Goal: Task Accomplishment & Management: Use online tool/utility

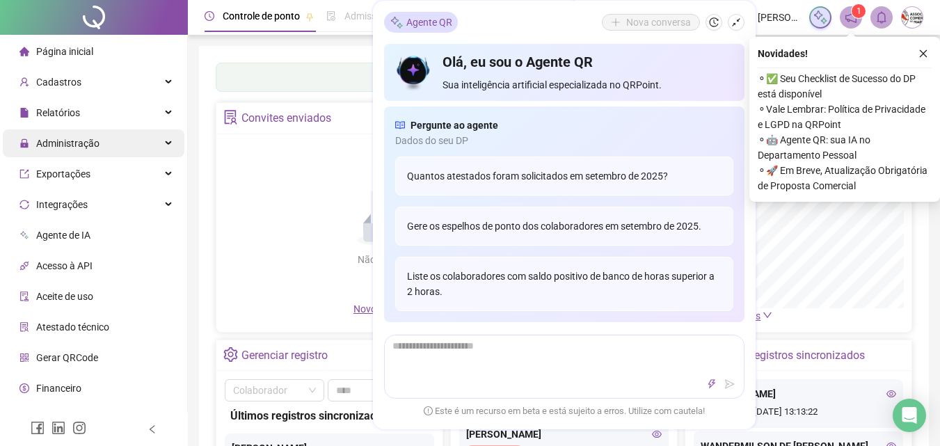
click at [52, 141] on span "Administração" at bounding box center [67, 143] width 63 height 11
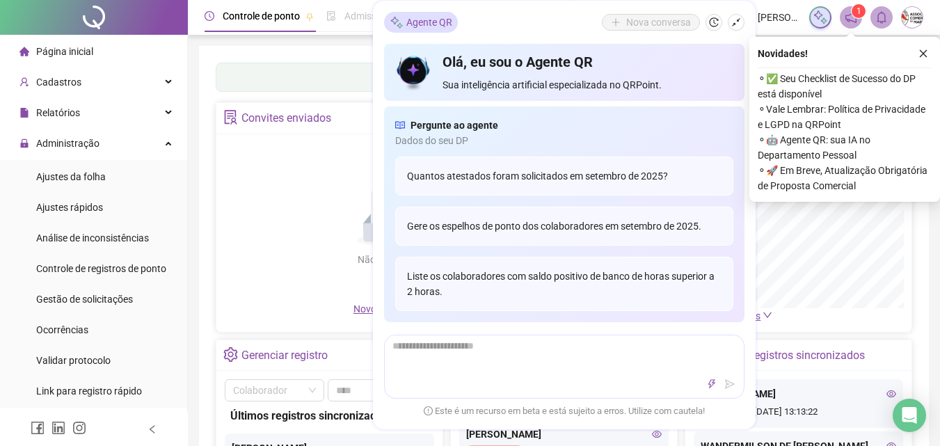
click at [85, 56] on span "Página inicial" at bounding box center [64, 51] width 57 height 11
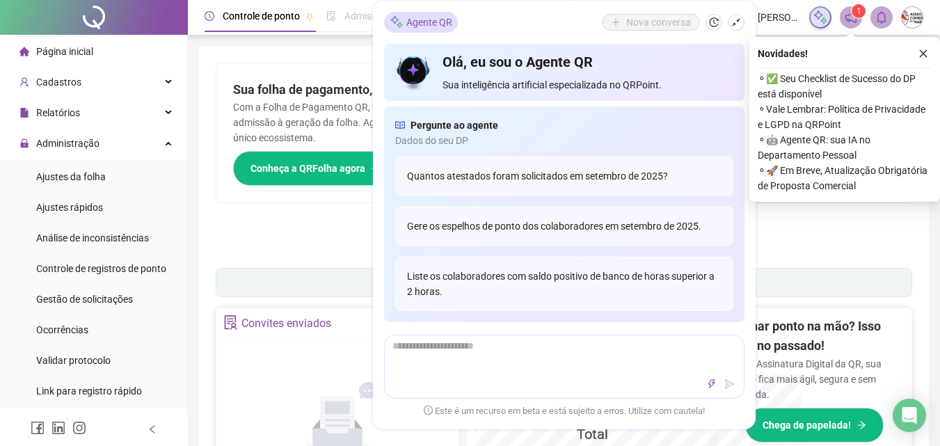
click at [85, 47] on span "Página inicial" at bounding box center [64, 51] width 57 height 11
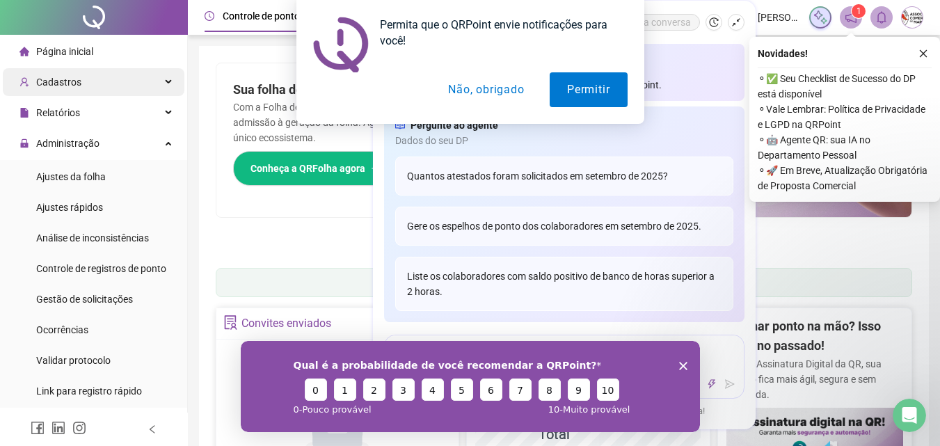
click at [82, 82] on div "Permita que o QRPoint envie notificações para você! Permitir Não, obrigado" at bounding box center [470, 62] width 940 height 124
click at [463, 99] on button "Não, obrigado" at bounding box center [486, 89] width 111 height 35
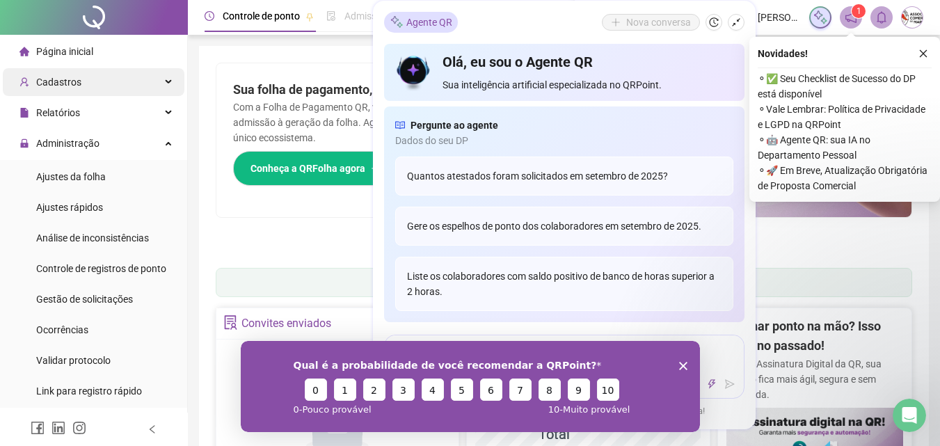
click at [58, 84] on span "Cadastros" at bounding box center [58, 82] width 45 height 11
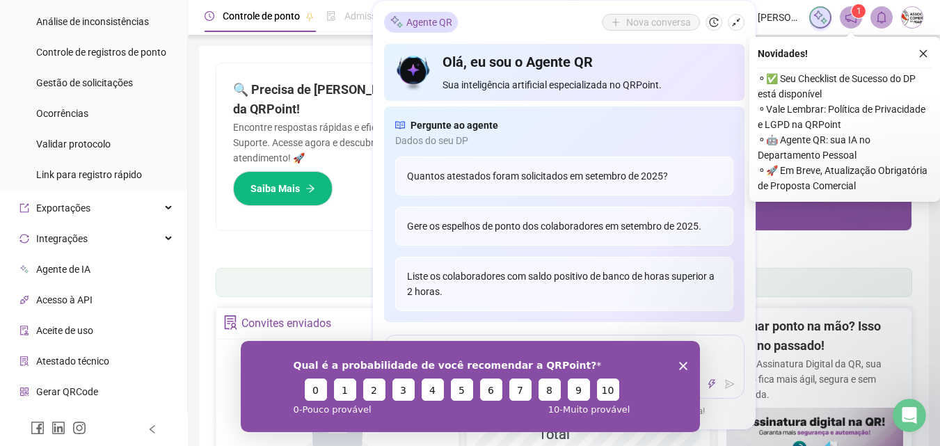
scroll to position [436, 0]
click at [115, 173] on span "Link para registro rápido" at bounding box center [89, 174] width 106 height 11
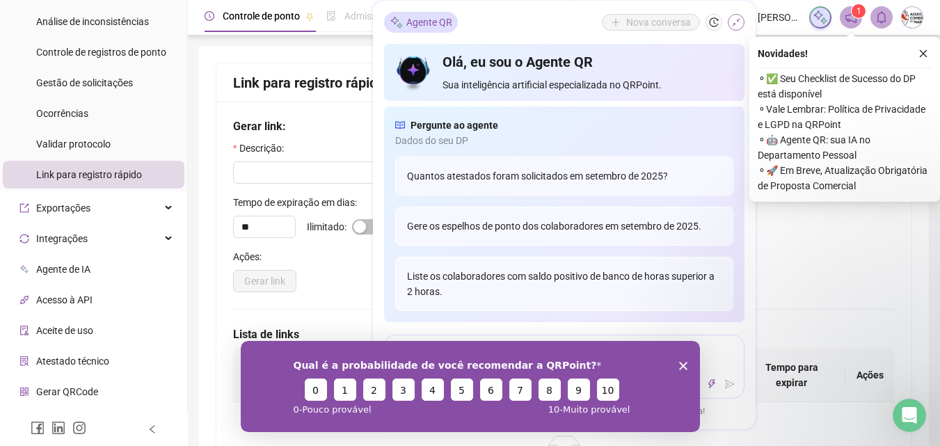
click at [740, 21] on icon "shrink" at bounding box center [736, 22] width 10 height 10
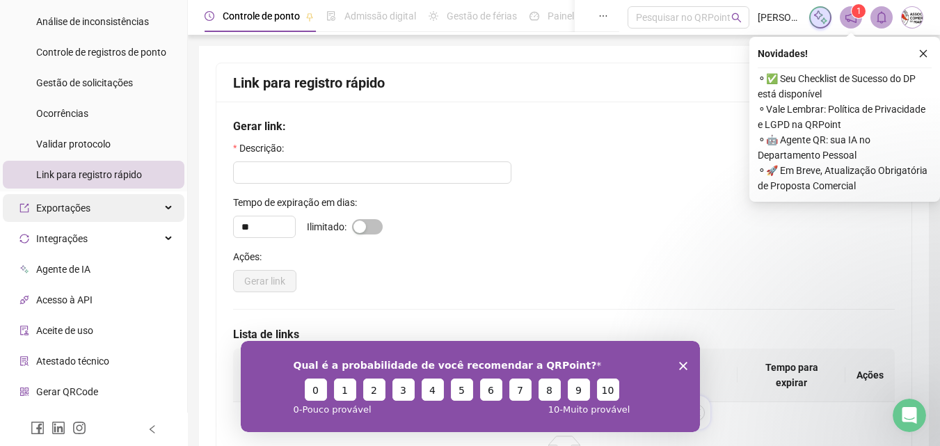
click at [109, 207] on div "Exportações" at bounding box center [94, 208] width 182 height 28
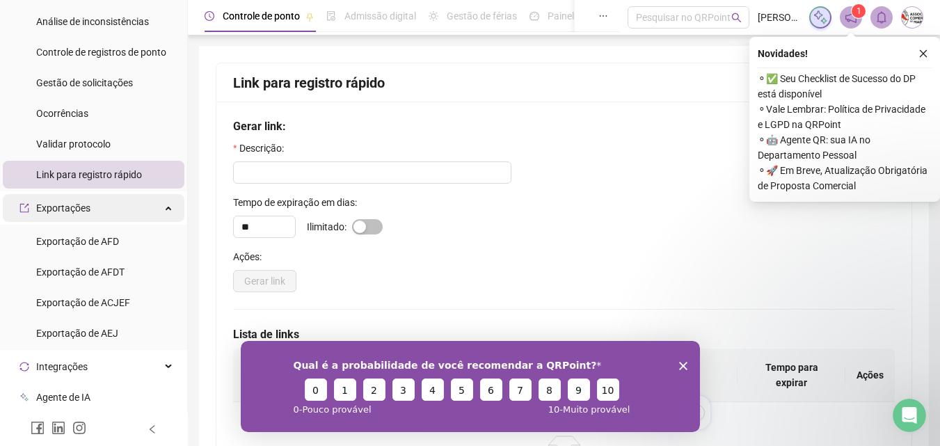
click at [109, 207] on div "Exportações" at bounding box center [94, 208] width 182 height 28
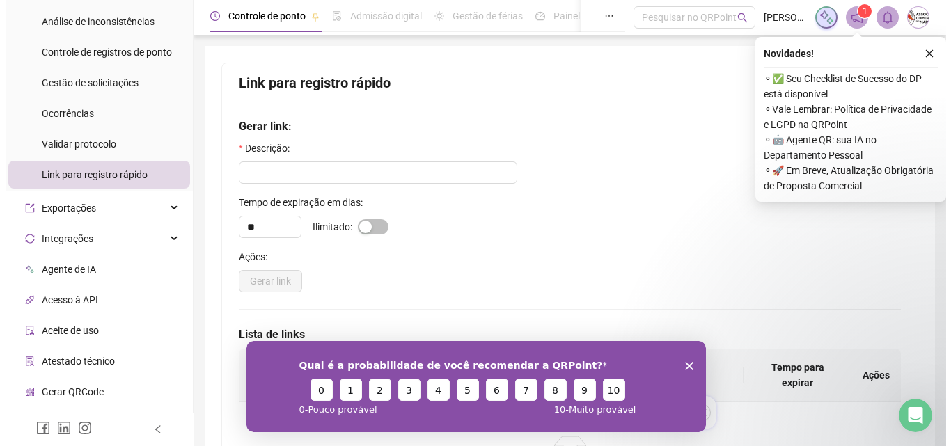
scroll to position [491, 0]
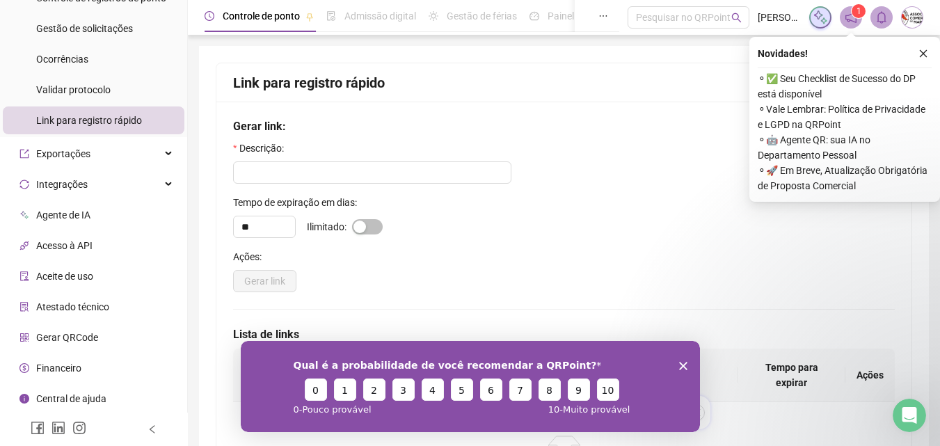
click at [66, 335] on span "Gerar QRCode" at bounding box center [67, 337] width 62 height 11
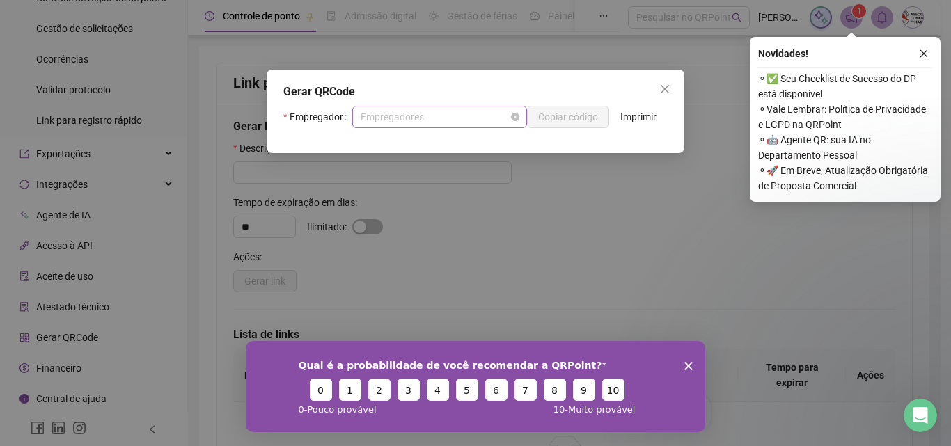
click at [452, 116] on span "Empregadores" at bounding box center [439, 116] width 158 height 21
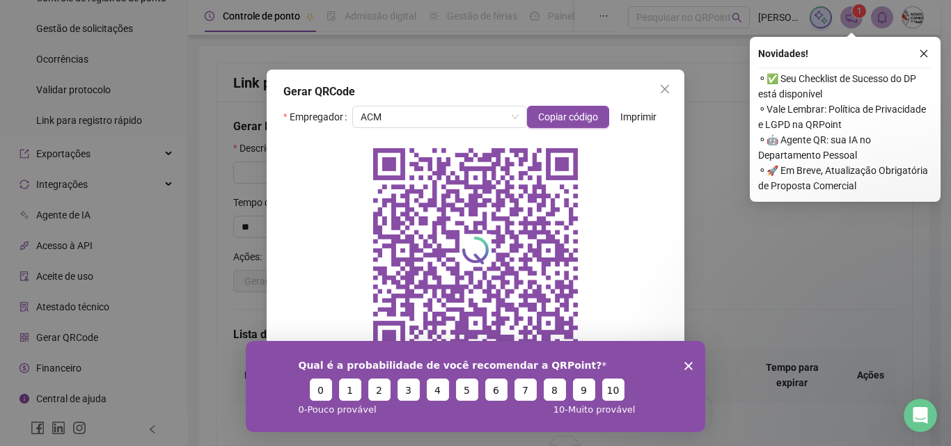
click at [640, 115] on span "Imprimir" at bounding box center [638, 116] width 36 height 15
